Goal: Information Seeking & Learning: Learn about a topic

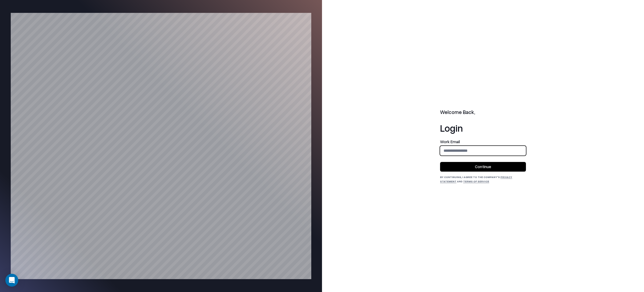
click at [468, 150] on input "email" at bounding box center [483, 151] width 85 height 10
type input "**********"
click at [502, 169] on button "Continue" at bounding box center [483, 167] width 86 height 10
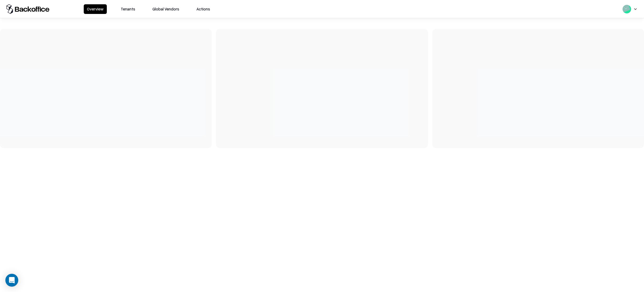
click at [132, 8] on button "Tenants" at bounding box center [128, 9] width 21 height 10
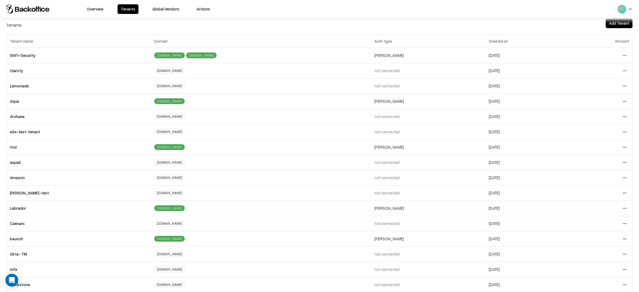
scroll to position [12, 0]
click at [620, 236] on html "Overview Tenants Global Vendors Actions Tenants Add Tenant Tenant name Domain A…" at bounding box center [319, 146] width 639 height 292
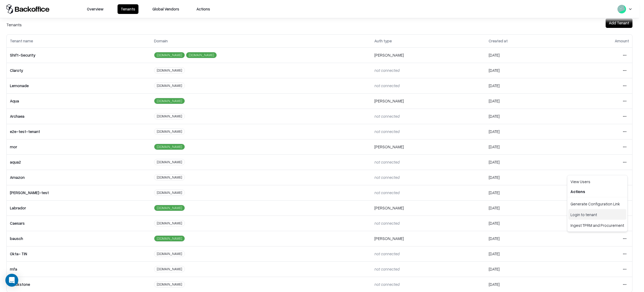
click at [595, 214] on div "Login to tenant" at bounding box center [598, 214] width 58 height 11
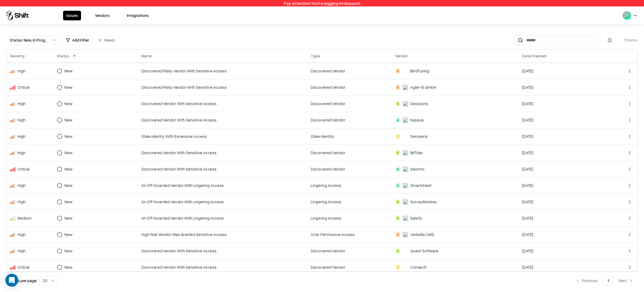
scroll to position [67, 0]
click at [114, 16] on div "Issues Vendors Integrations" at bounding box center [107, 16] width 89 height 10
click at [110, 16] on button "Vendors" at bounding box center [102, 16] width 21 height 10
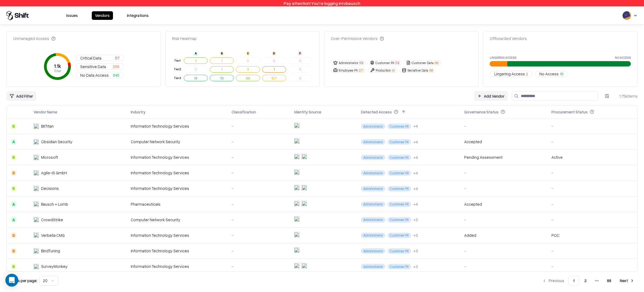
click at [197, 60] on button "1" at bounding box center [196, 60] width 24 height 6
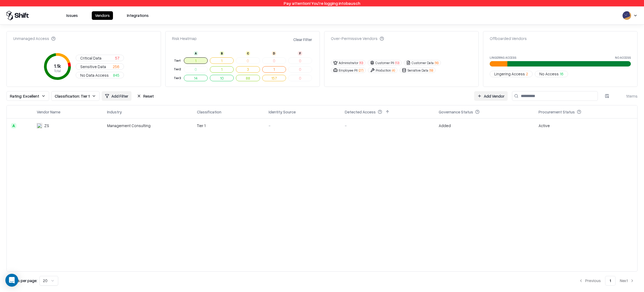
click at [97, 123] on td "ZS" at bounding box center [67, 125] width 70 height 14
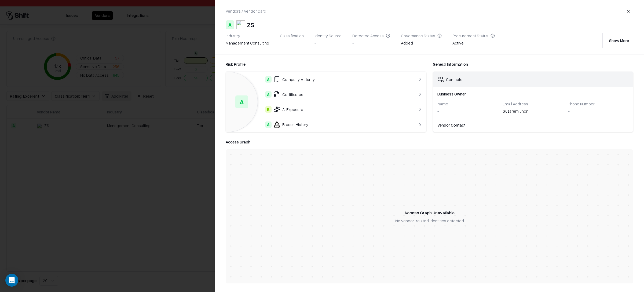
click at [391, 93] on div "A Certificates" at bounding box center [314, 94] width 169 height 6
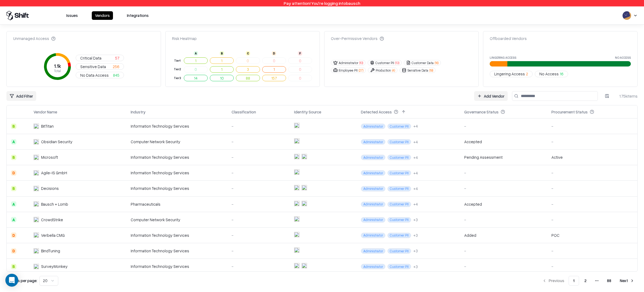
click at [205, 60] on button "1" at bounding box center [196, 60] width 24 height 6
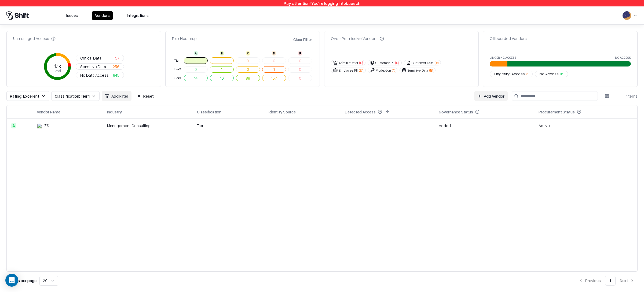
click at [223, 61] on button "1" at bounding box center [222, 60] width 24 height 6
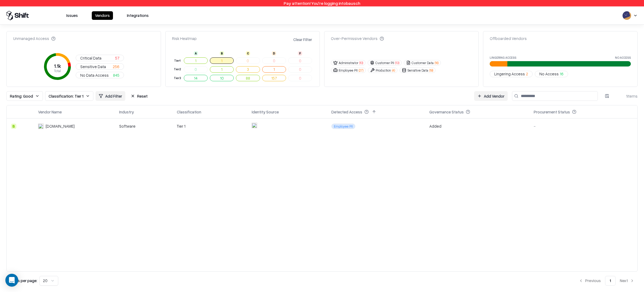
click at [62, 129] on td "Commercetools.com" at bounding box center [74, 126] width 81 height 16
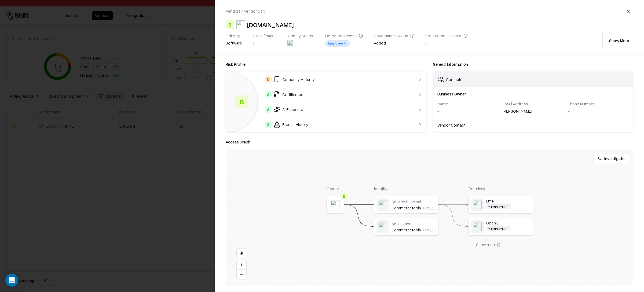
click at [343, 95] on div "A Certificates" at bounding box center [314, 94] width 169 height 6
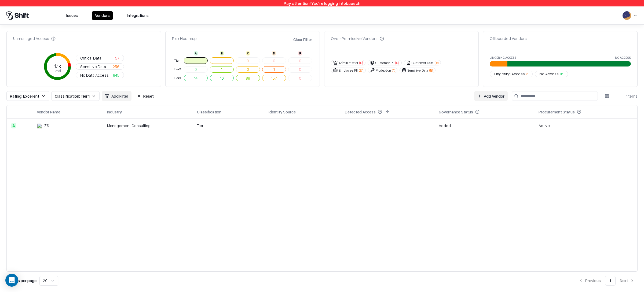
click at [227, 68] on button "1" at bounding box center [222, 69] width 24 height 6
click at [81, 126] on div "Stripe" at bounding box center [64, 126] width 56 height 6
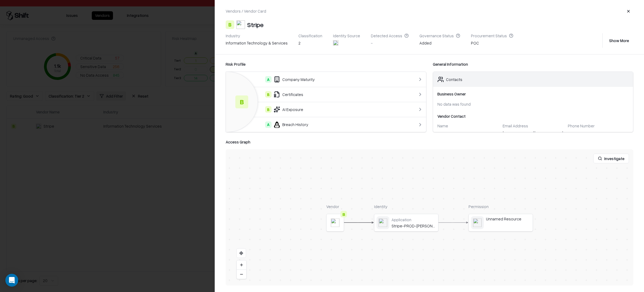
click at [145, 148] on div at bounding box center [322, 146] width 644 height 292
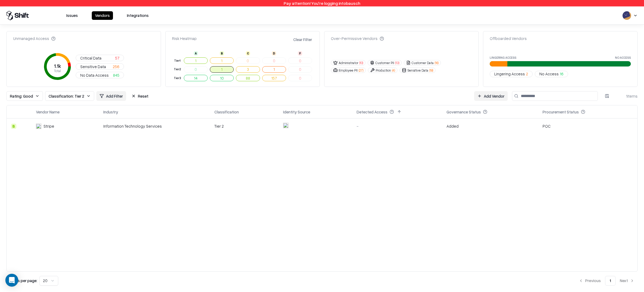
click at [249, 69] on button "3" at bounding box center [248, 69] width 24 height 6
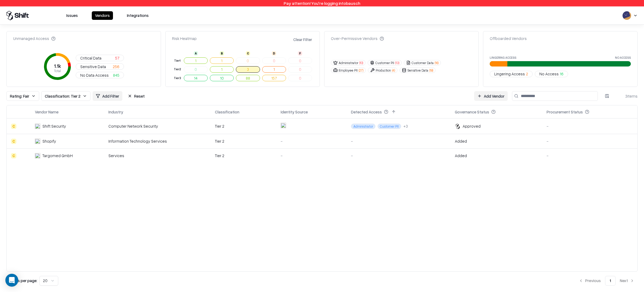
click at [121, 128] on div "Computer Network Security" at bounding box center [157, 126] width 98 height 6
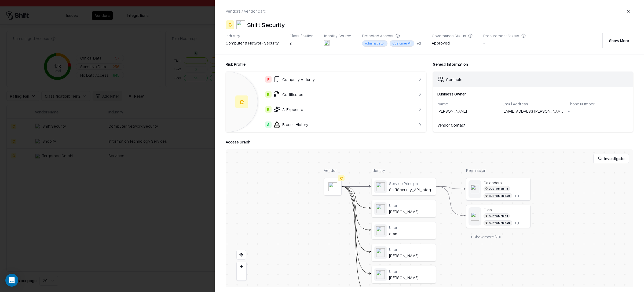
click at [121, 152] on div at bounding box center [322, 146] width 644 height 292
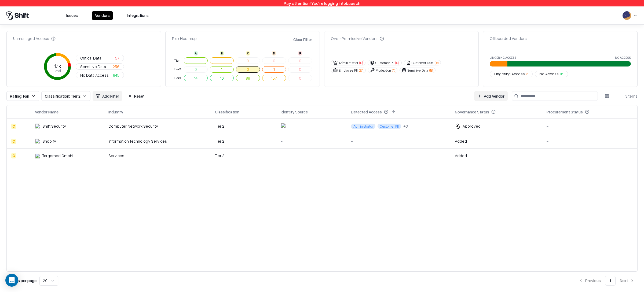
click at [114, 143] on div "Information Technology Services" at bounding box center [157, 142] width 98 height 6
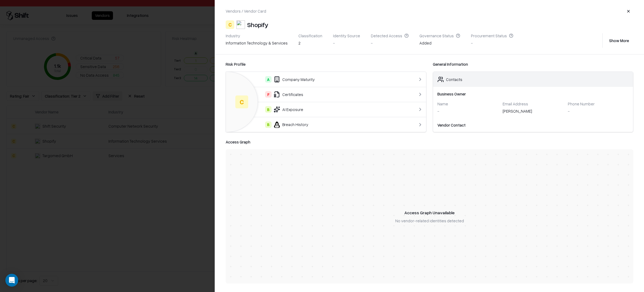
click at [128, 183] on div at bounding box center [322, 146] width 644 height 292
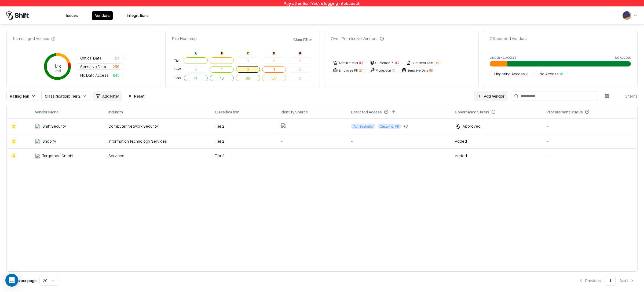
click at [121, 159] on td "Services" at bounding box center [157, 156] width 106 height 14
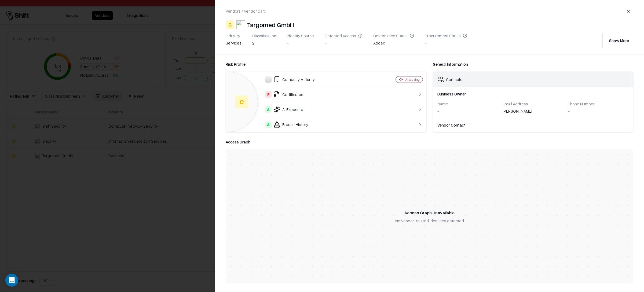
click at [124, 186] on div at bounding box center [322, 146] width 644 height 292
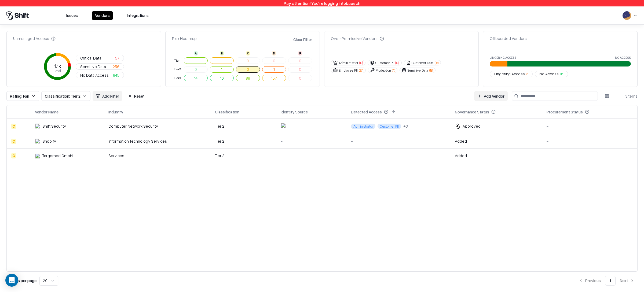
click at [126, 151] on td "Services" at bounding box center [157, 156] width 106 height 14
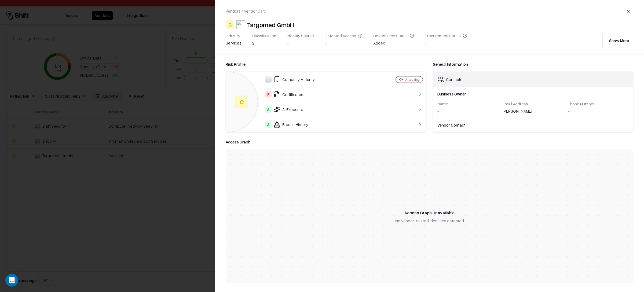
click at [110, 148] on div at bounding box center [322, 146] width 644 height 292
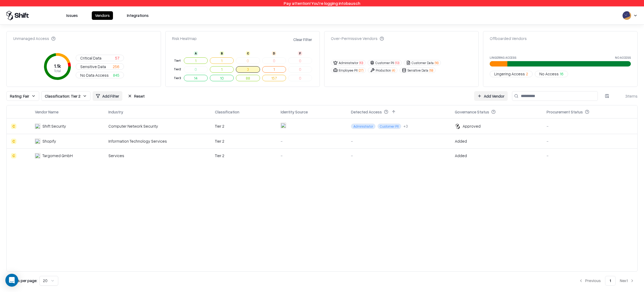
click at [268, 68] on button "1" at bounding box center [274, 69] width 24 height 6
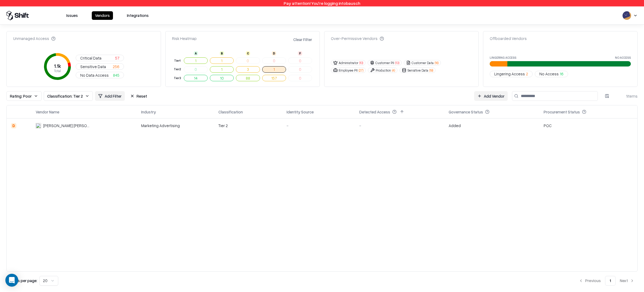
click at [85, 124] on div "Lemieux Bédard" at bounding box center [64, 126] width 56 height 6
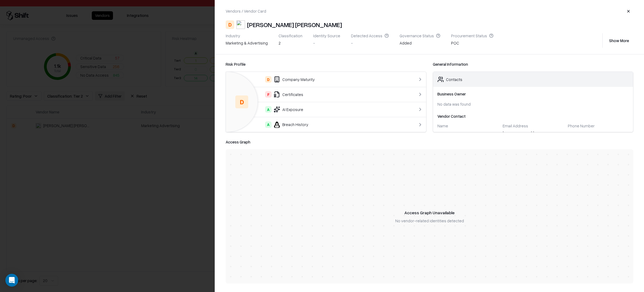
click at [108, 151] on div at bounding box center [322, 146] width 644 height 292
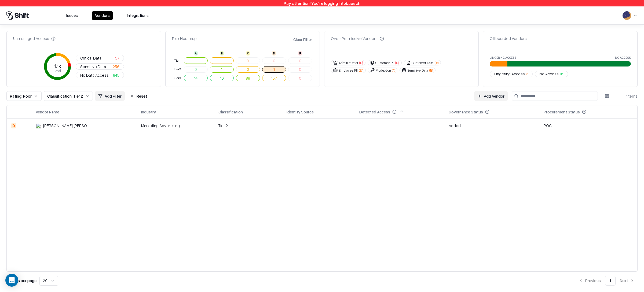
click at [193, 77] on button "14" at bounding box center [196, 78] width 24 height 6
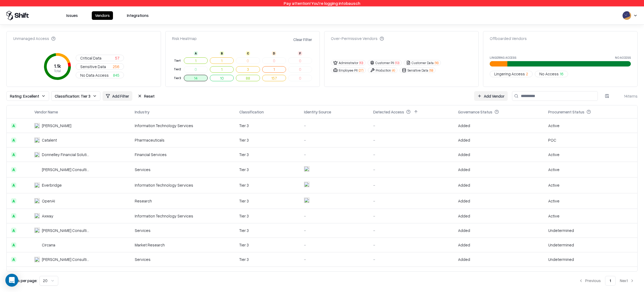
scroll to position [52, 0]
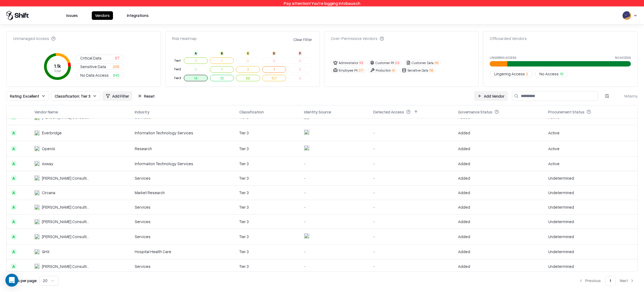
click at [199, 60] on button "1" at bounding box center [196, 60] width 24 height 6
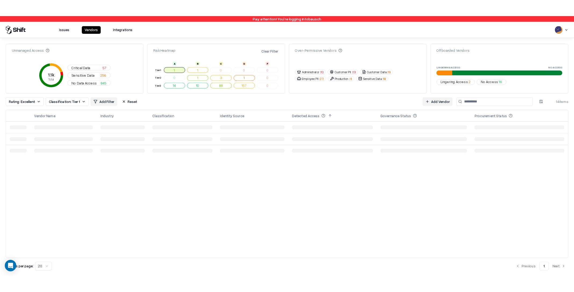
scroll to position [0, 0]
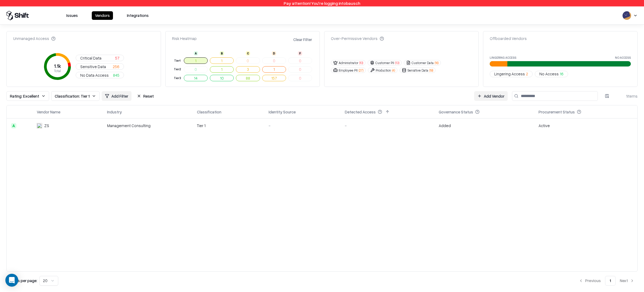
click at [209, 126] on div "Tier 1" at bounding box center [228, 126] width 63 height 6
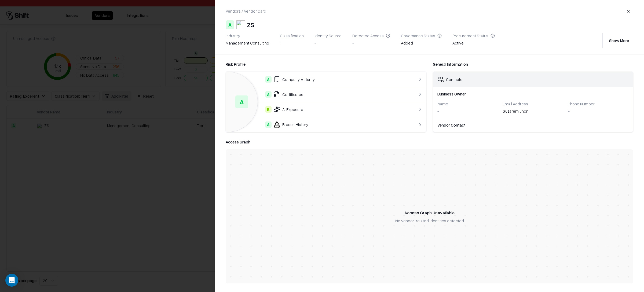
click at [282, 35] on div "Classification" at bounding box center [292, 35] width 24 height 5
click at [142, 169] on div at bounding box center [322, 146] width 644 height 292
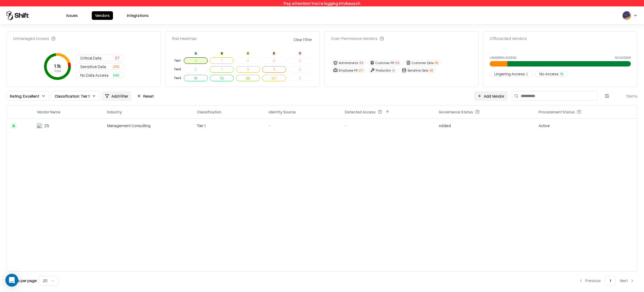
drag, startPoint x: 243, startPoint y: 219, endPoint x: 235, endPoint y: 218, distance: 7.3
click at [240, 219] on div "Vendor Name Industry Classification Identity Source Detected Access Governance …" at bounding box center [321, 188] width 631 height 167
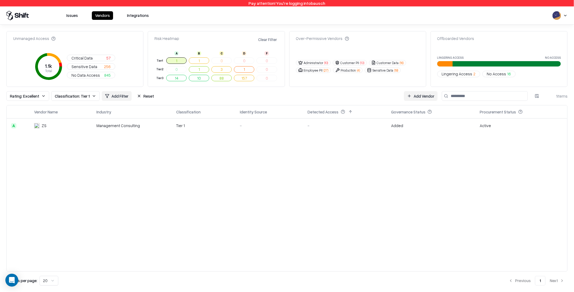
click at [173, 61] on button "1" at bounding box center [176, 60] width 20 height 6
click at [222, 72] on button "3" at bounding box center [221, 69] width 20 height 6
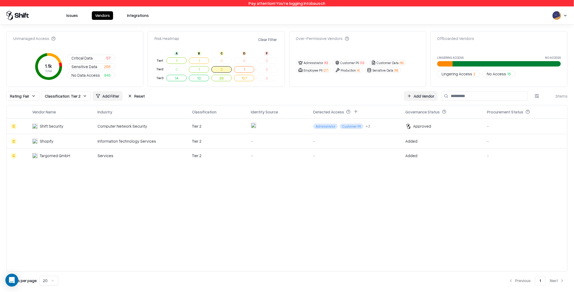
click at [102, 139] on div "Information Technology Services" at bounding box center [140, 142] width 86 height 6
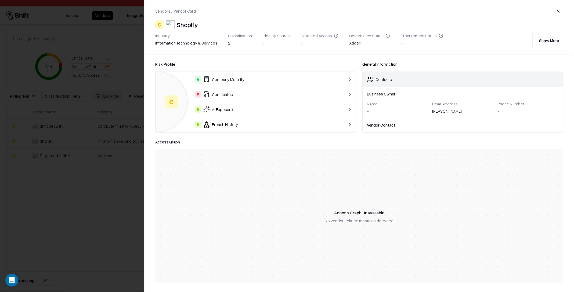
click at [210, 90] on td "F Certificates" at bounding box center [244, 94] width 178 height 15
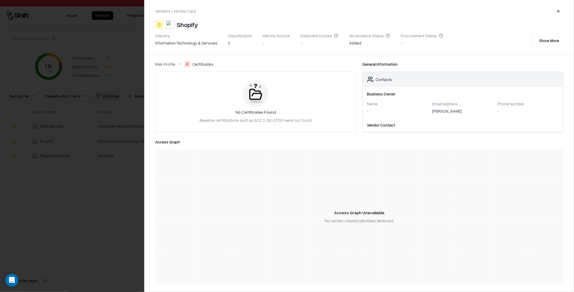
click at [251, 120] on div "Baseline certifications such as SOC 2, ISO 27001 were not found" at bounding box center [255, 121] width 112 height 6
